Goal: Transaction & Acquisition: Purchase product/service

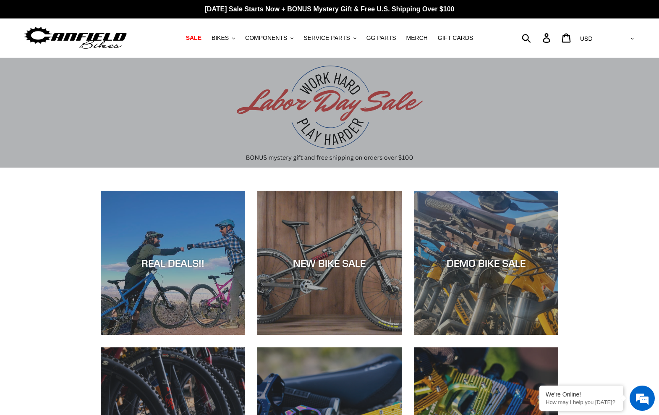
click at [229, 37] on span "BIKES" at bounding box center [220, 37] width 17 height 7
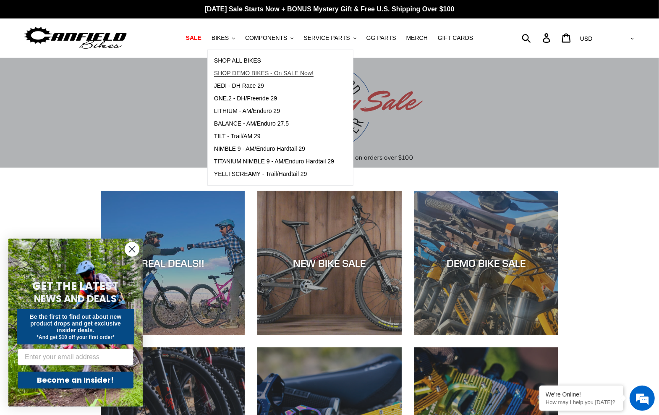
click at [286, 74] on span "SHOP DEMO BIKES - On SALE Now!" at bounding box center [263, 73] width 99 height 7
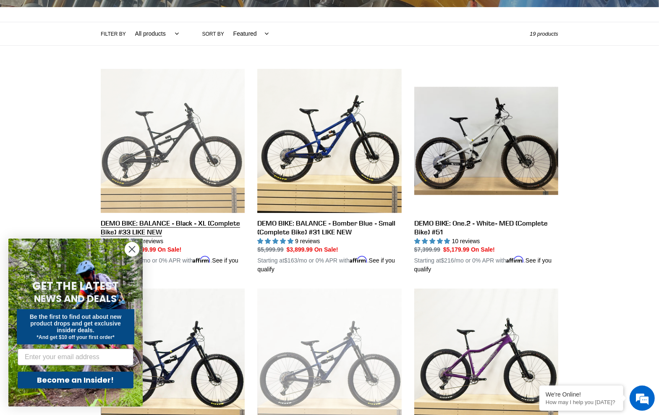
scroll to position [221, 0]
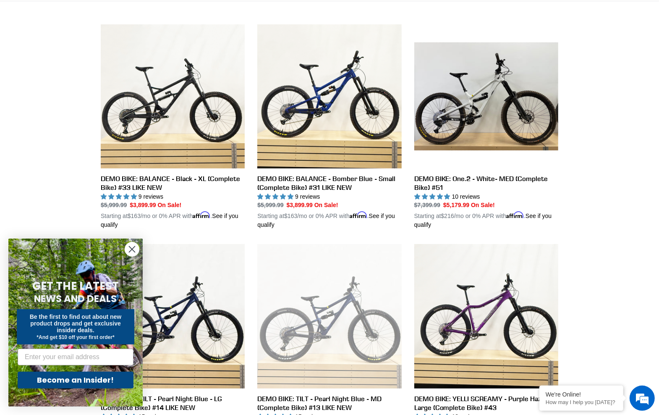
click at [134, 248] on icon "Close dialog" at bounding box center [132, 249] width 6 height 6
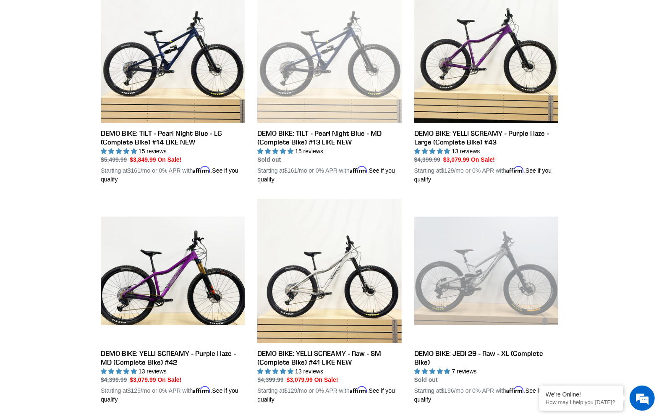
scroll to position [354, 0]
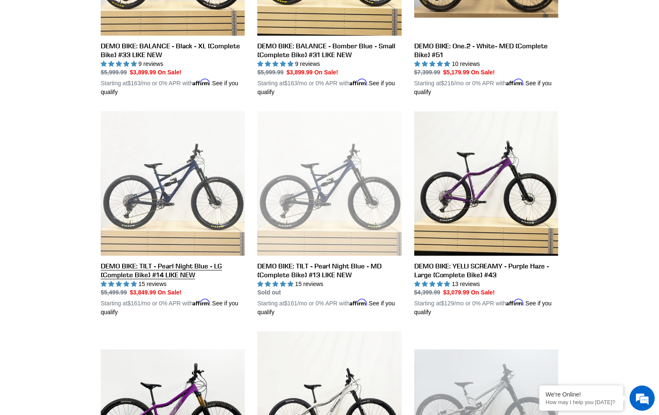
click at [189, 207] on link "DEMO BIKE: TILT - Pearl Night Blue - LG (Complete Bike) #14 LIKE NEW" at bounding box center [173, 213] width 144 height 205
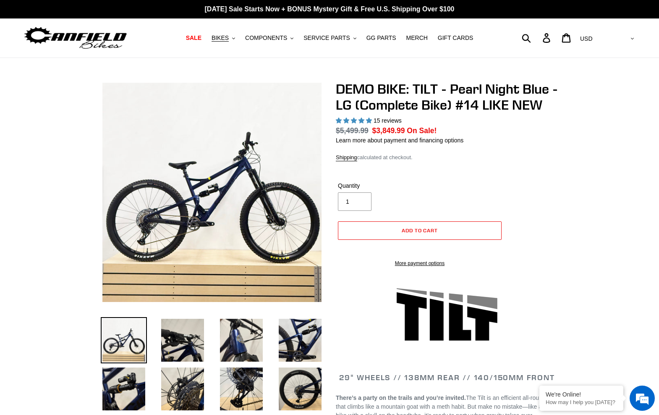
select select "highest-rating"
